Goal: Task Accomplishment & Management: Use online tool/utility

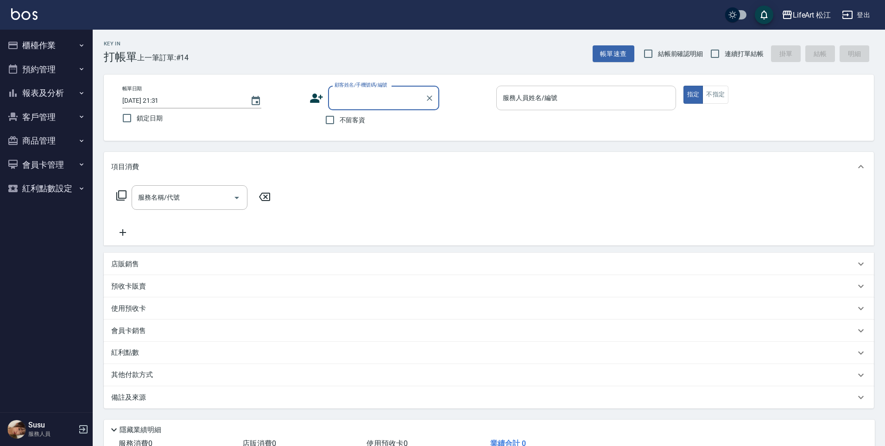
click at [572, 100] on input "服務人員姓名/編號" at bounding box center [585, 98] width 171 height 16
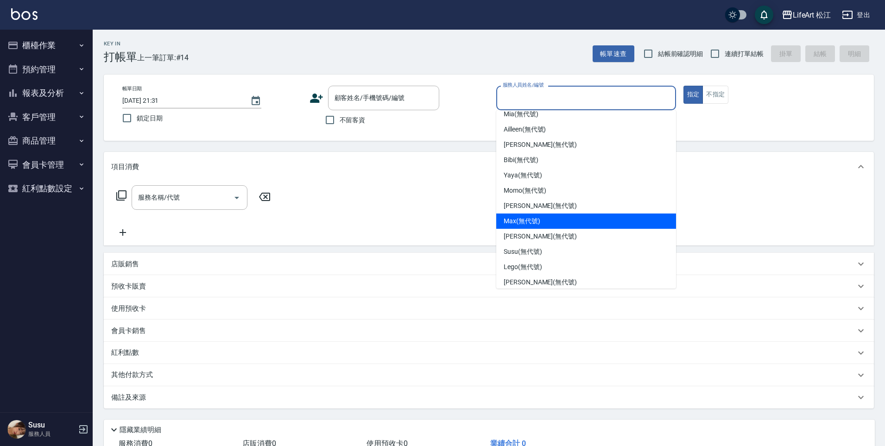
scroll to position [74, 0]
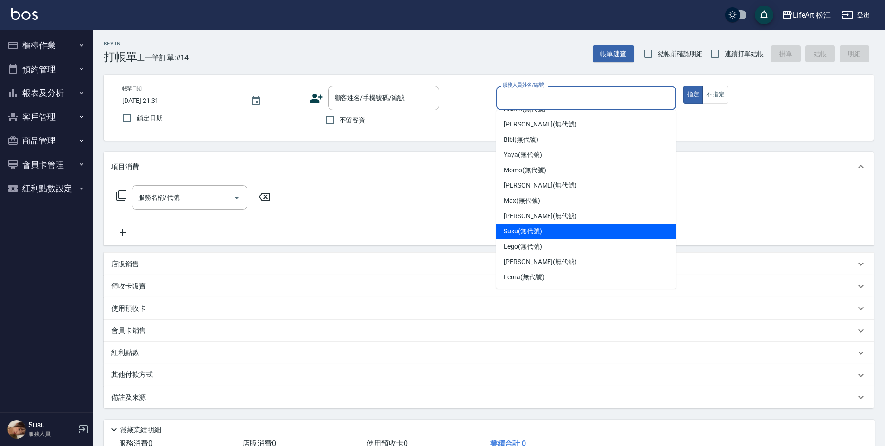
click at [581, 232] on div "Susu (無代號)" at bounding box center [586, 231] width 180 height 15
type input "Susu(無代號)"
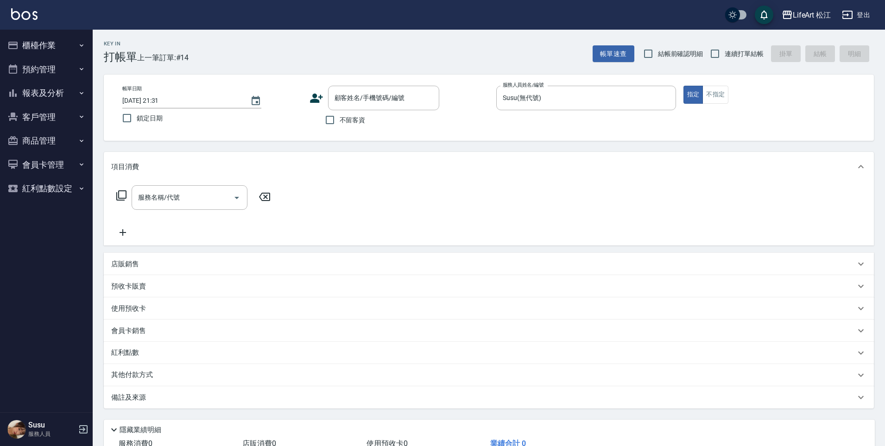
click at [319, 102] on icon at bounding box center [316, 98] width 13 height 9
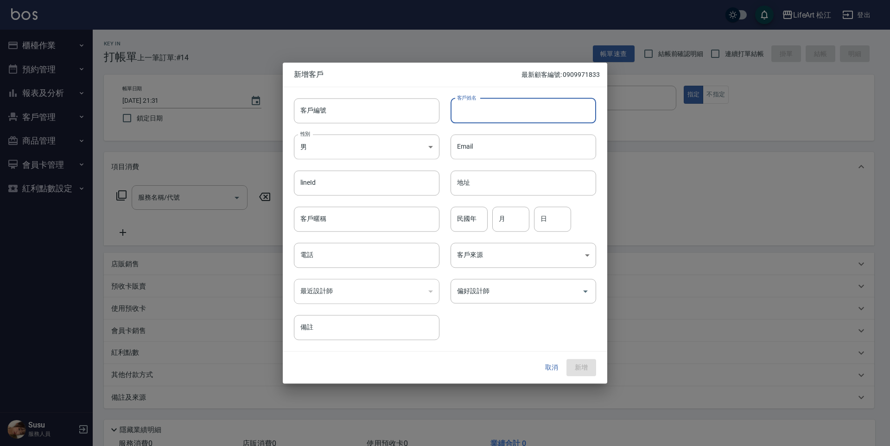
click at [505, 111] on input "客戶姓名" at bounding box center [522, 110] width 145 height 25
type input "x"
type input "[PERSON_NAME]"
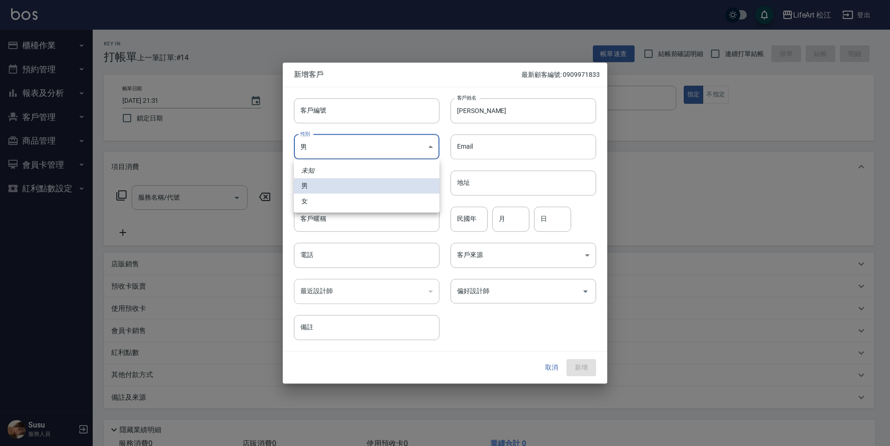
click at [392, 140] on body "LifeArt 松江 登出 櫃檯作業 打帳單 帳單列表 現金收支登錄 高階收支登錄 材料自購登錄 每日結帳 排班表 現場電腦打卡 預約管理 預約管理 單日預約…" at bounding box center [445, 254] width 890 height 509
click at [361, 201] on li "女" at bounding box center [366, 201] width 145 height 15
type input "[DEMOGRAPHIC_DATA]"
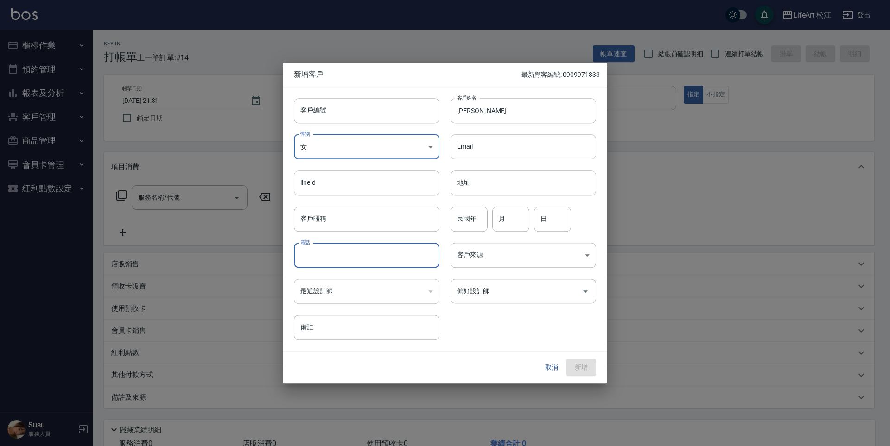
click at [332, 256] on input "電話" at bounding box center [366, 255] width 145 height 25
type input "０"
type input "0966696587"
click at [585, 373] on button "新增" at bounding box center [581, 368] width 30 height 17
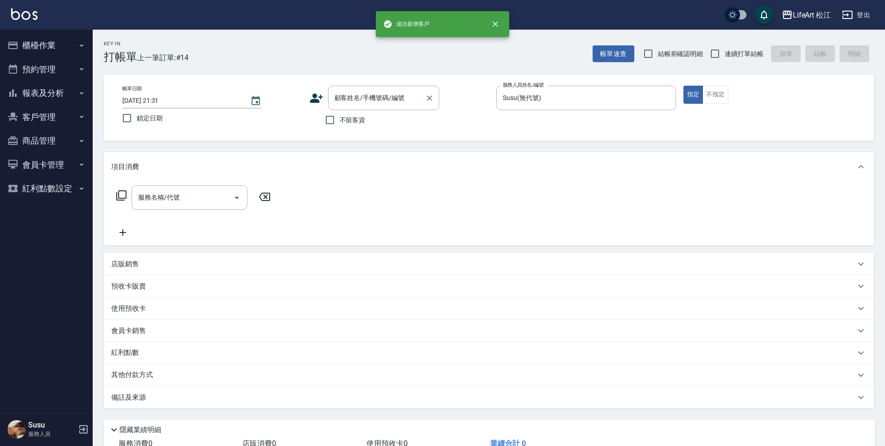
click at [397, 101] on div "顧客姓名/手機號碼/編號 顧客姓名/手機號碼/編號" at bounding box center [383, 98] width 111 height 25
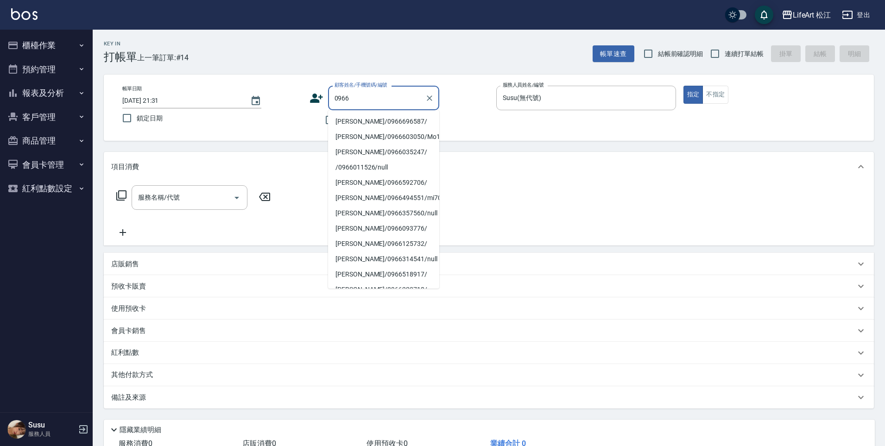
click at [364, 124] on li "[PERSON_NAME]/0966696587/" at bounding box center [383, 121] width 111 height 15
type input "[PERSON_NAME]/0966696587/"
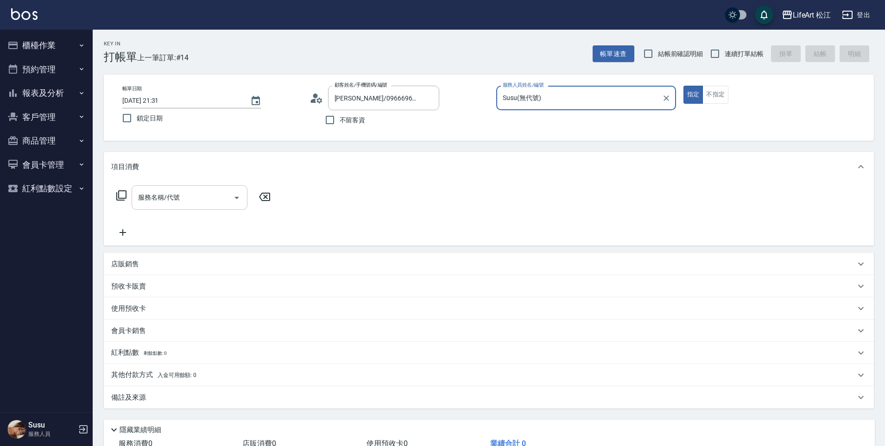
click at [204, 208] on div "服務名稱/代號" at bounding box center [190, 197] width 116 height 25
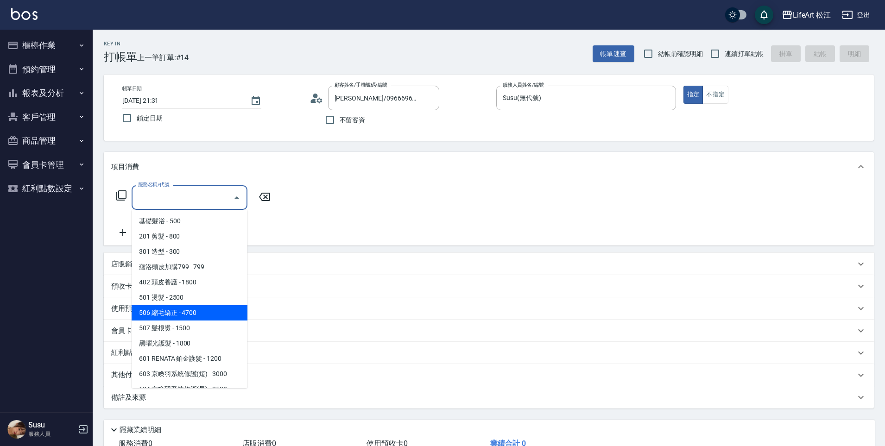
click at [180, 311] on span "506 縮毛矯正 - 4700" at bounding box center [190, 312] width 116 height 15
type input "506 縮毛矯正 (506)"
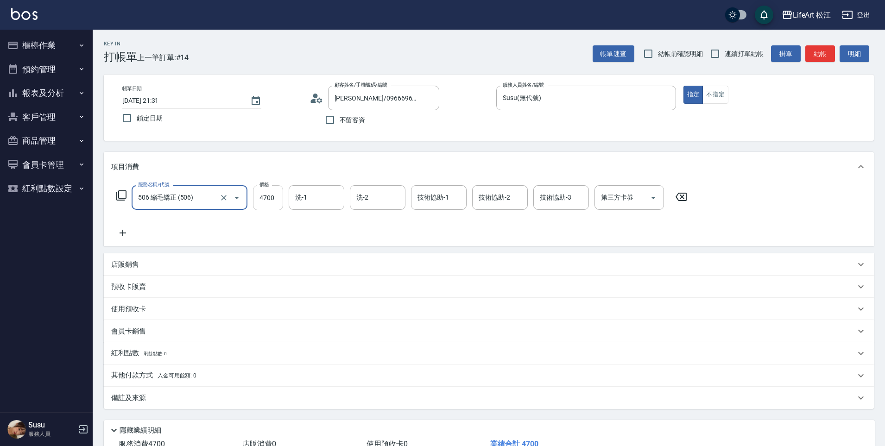
click at [274, 203] on input "4700" at bounding box center [268, 197] width 30 height 25
type input "2000"
click at [124, 234] on icon at bounding box center [122, 232] width 23 height 11
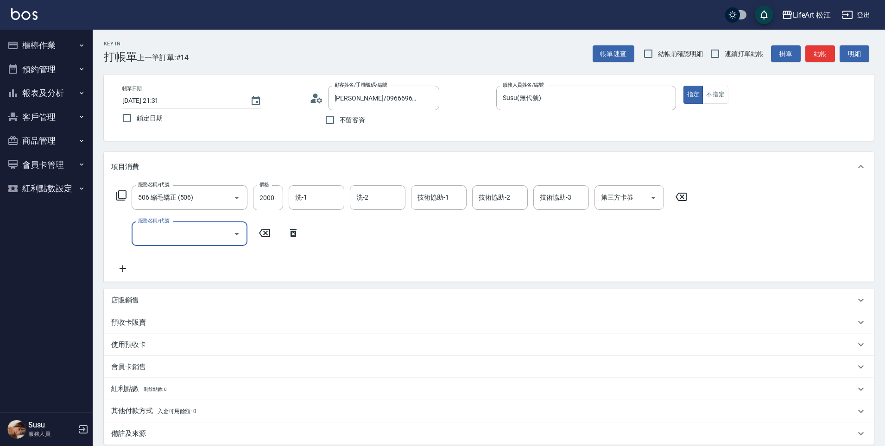
click at [175, 231] on input "服務名稱/代號" at bounding box center [183, 234] width 94 height 16
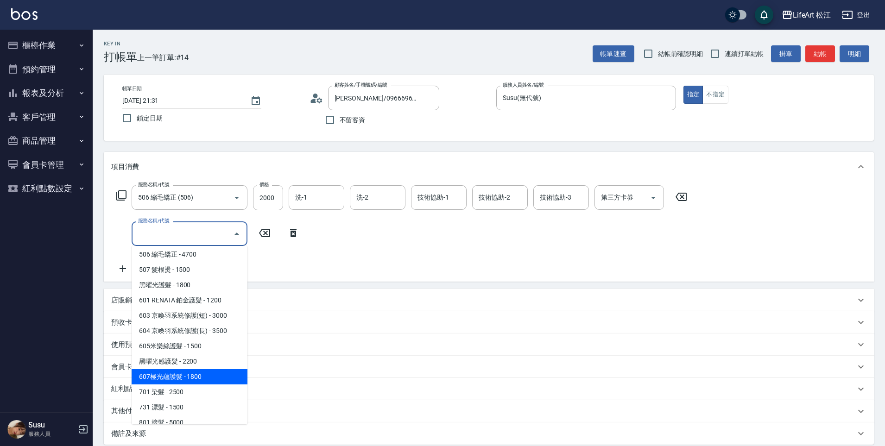
scroll to position [104, 0]
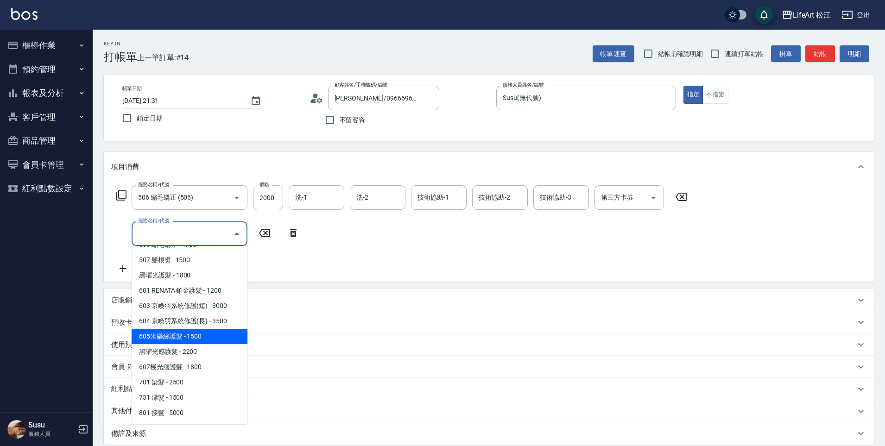
click at [205, 335] on span "605米樂絲護髮 - 1500" at bounding box center [190, 336] width 116 height 15
type input "605米樂絲護髮(605)"
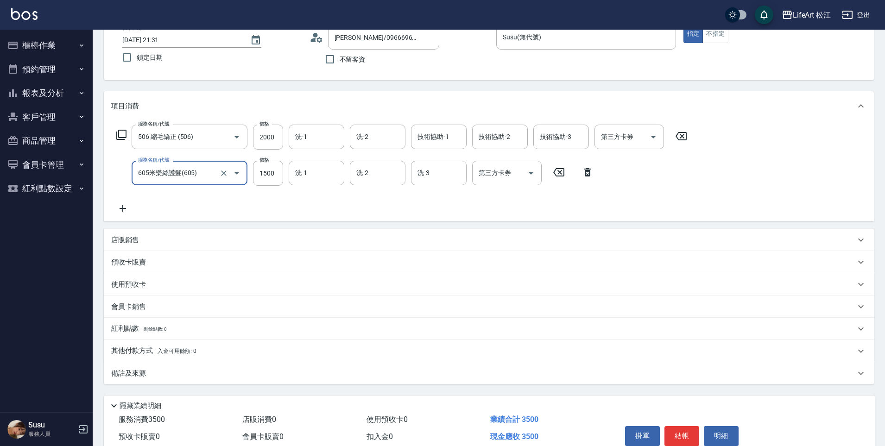
scroll to position [104, 0]
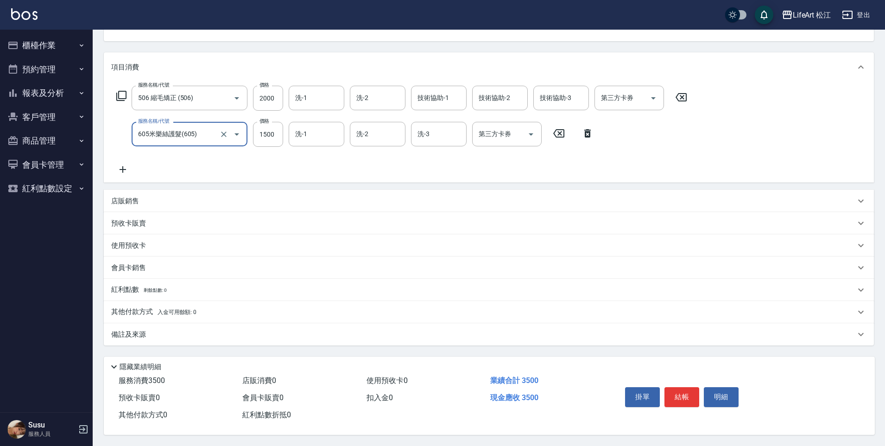
click at [160, 311] on span "入金可用餘額: 0" at bounding box center [177, 312] width 39 height 6
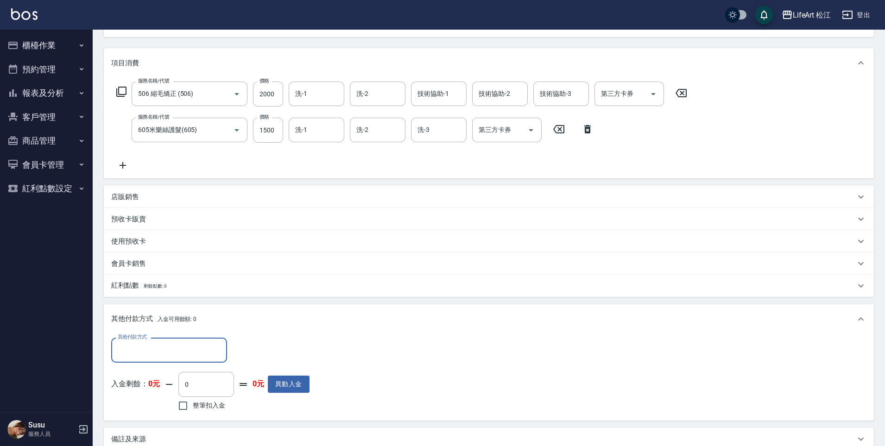
scroll to position [0, 0]
click at [167, 337] on div "其他付款方式 其他付款方式 入金剩餘： 0元 0 ​ 整筆扣入金 0元 異動入金" at bounding box center [489, 377] width 770 height 87
click at [167, 349] on input "其他付款方式" at bounding box center [168, 350] width 107 height 16
click at [172, 374] on span "轉帳" at bounding box center [169, 373] width 116 height 15
type input "轉帳"
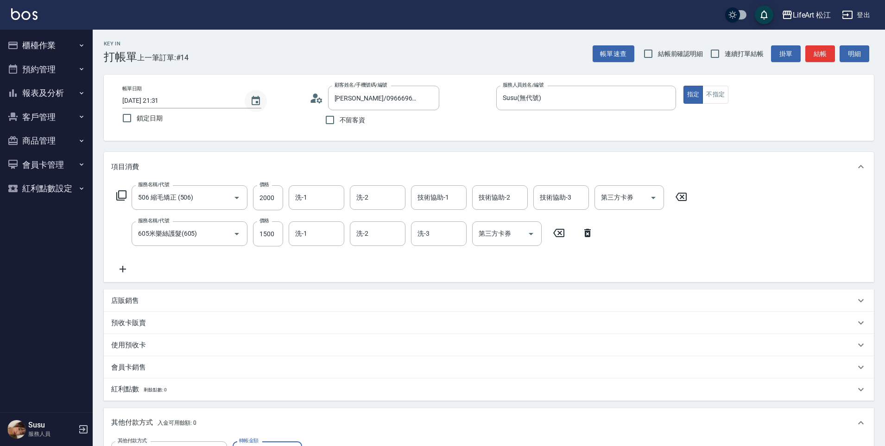
type input "3500"
click at [254, 104] on icon "Choose date, selected date is 2025-10-09" at bounding box center [256, 100] width 8 height 9
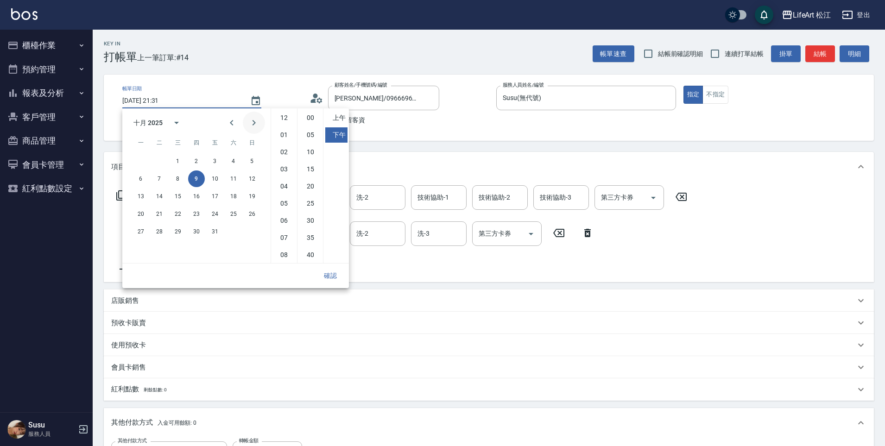
scroll to position [52, 0]
click at [215, 179] on button "10" at bounding box center [215, 178] width 17 height 17
type input "[DATE] 21:31"
click at [330, 272] on button "確認" at bounding box center [331, 275] width 30 height 17
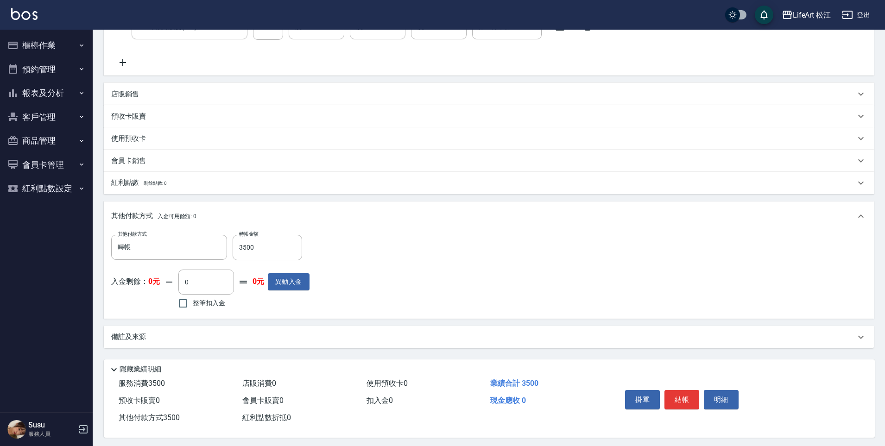
scroll to position [214, 0]
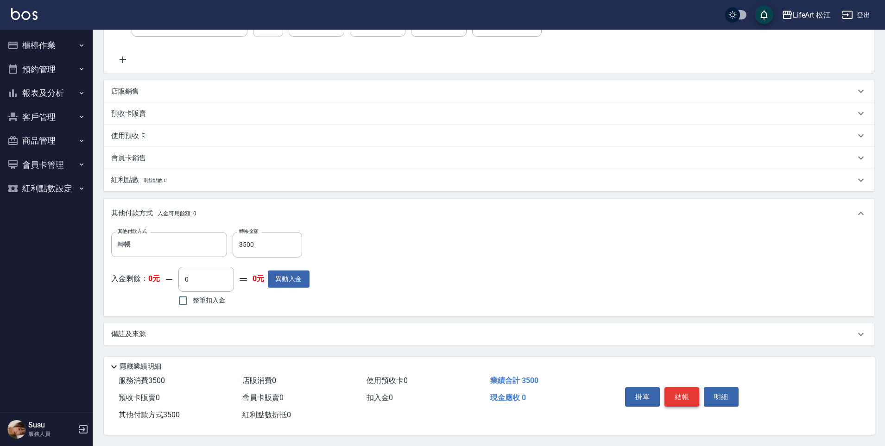
click at [682, 392] on button "結帳" at bounding box center [681, 396] width 35 height 19
